Goal: Use online tool/utility: Utilize a website feature to perform a specific function

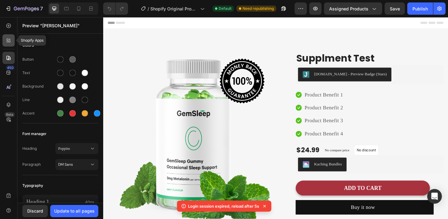
click at [10, 38] on icon at bounding box center [9, 40] width 6 height 6
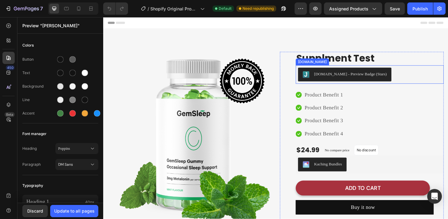
scroll to position [121, 0]
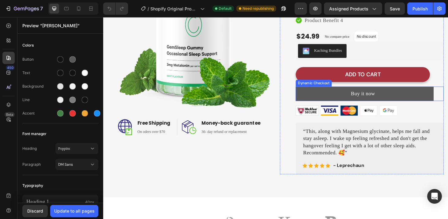
click at [423, 100] on button "Buy it now" at bounding box center [382, 98] width 147 height 15
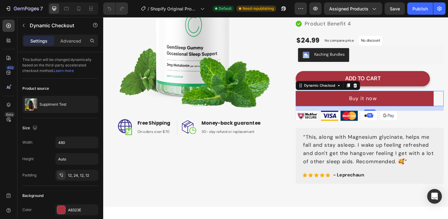
click at [423, 101] on button "Buy it now" at bounding box center [382, 104] width 147 height 16
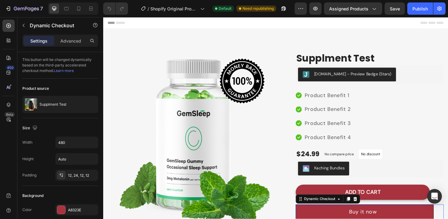
click at [446, 25] on div at bounding box center [287, 23] width 358 height 12
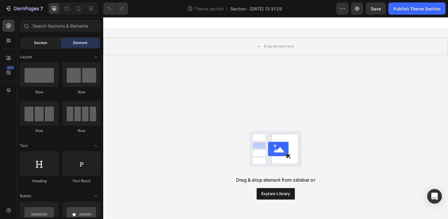
click at [53, 44] on div "Section" at bounding box center [40, 43] width 39 height 10
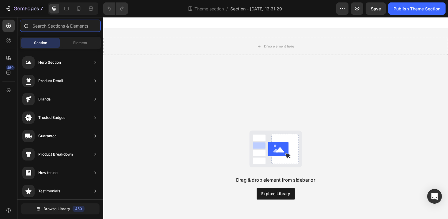
click at [69, 21] on input "text" at bounding box center [60, 26] width 81 height 12
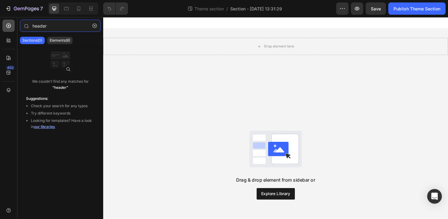
drag, startPoint x: 64, startPoint y: 26, endPoint x: 14, endPoint y: 23, distance: 49.7
click at [14, 23] on div "450 header Sections(0) Elements(6) We couldn’t find any matches for “header” Su…" at bounding box center [51, 118] width 103 height 202
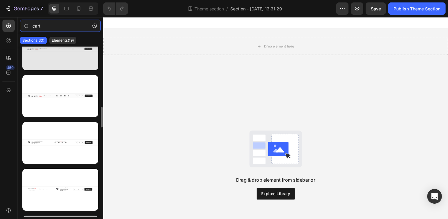
scroll to position [1234, 0]
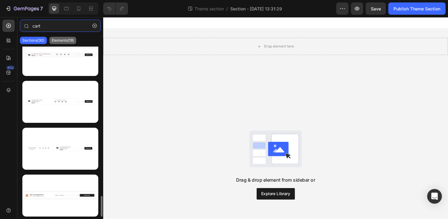
type input "cart"
click at [58, 38] on p "Elements(19)" at bounding box center [63, 40] width 22 height 5
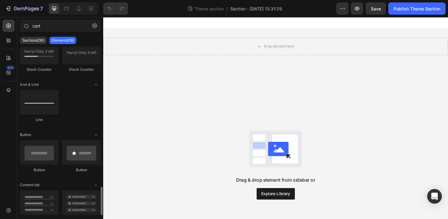
scroll to position [408, 0]
